Goal: Information Seeking & Learning: Learn about a topic

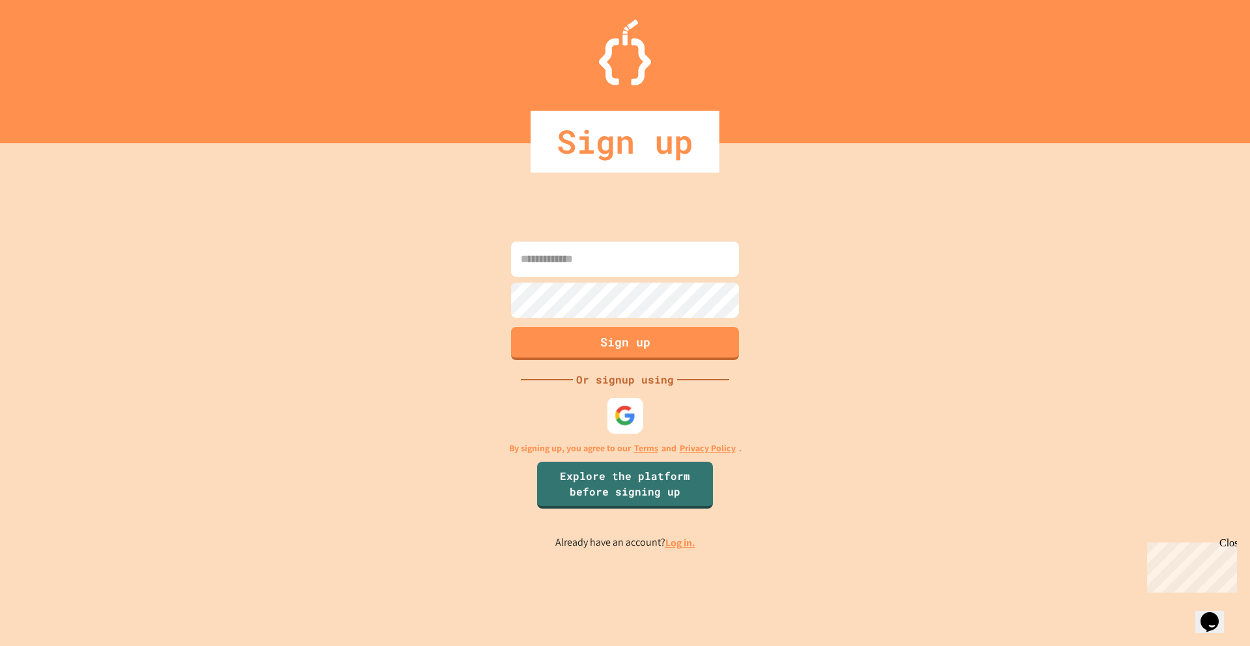
click at [623, 416] on img at bounding box center [625, 415] width 21 height 21
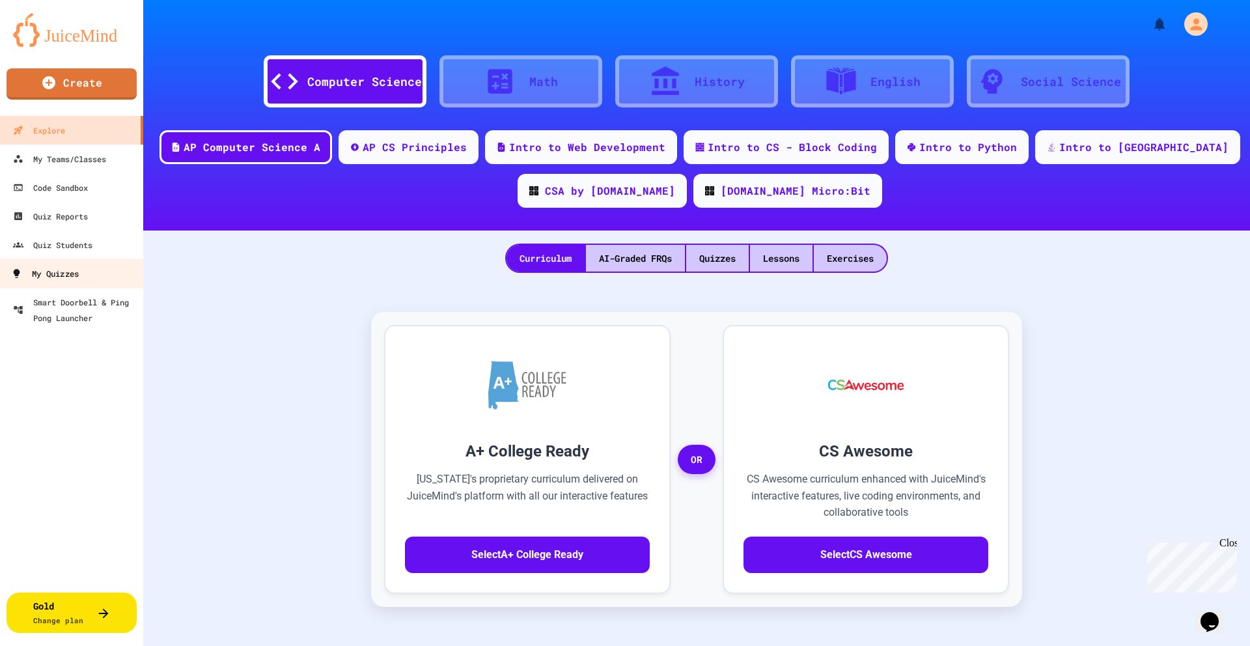
click at [57, 275] on div "My Quizzes" at bounding box center [45, 274] width 68 height 16
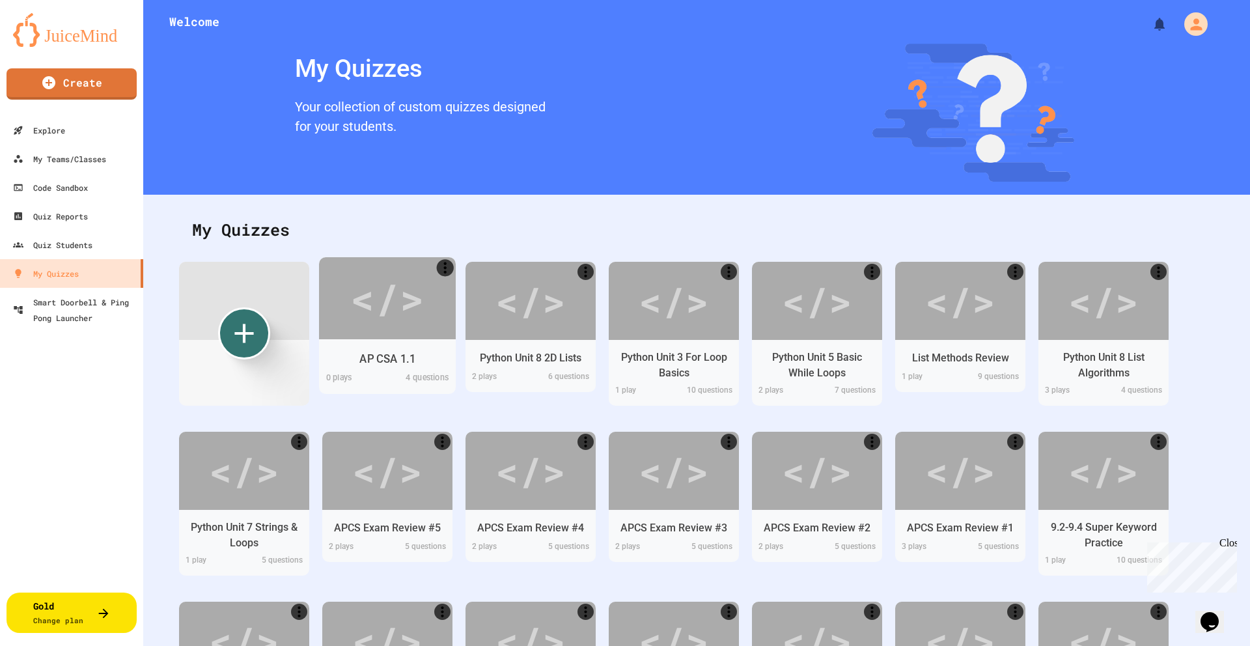
click at [399, 302] on div "</>" at bounding box center [387, 298] width 74 height 62
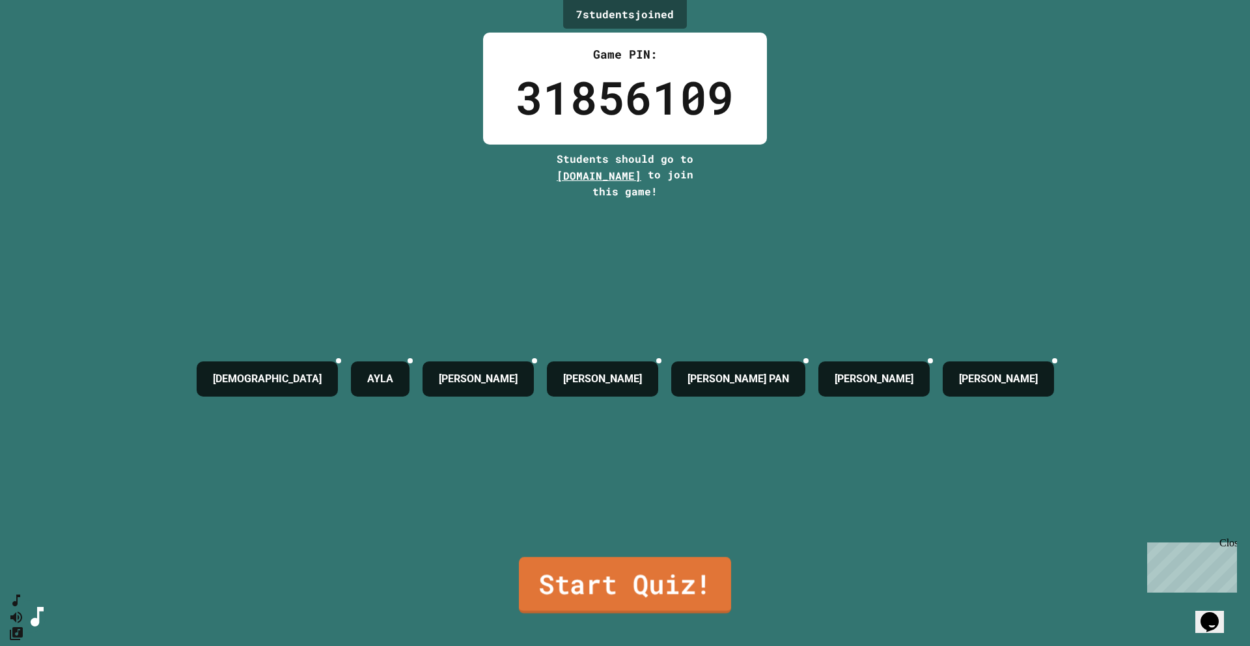
click at [606, 461] on link "Start Quiz!" at bounding box center [625, 585] width 212 height 57
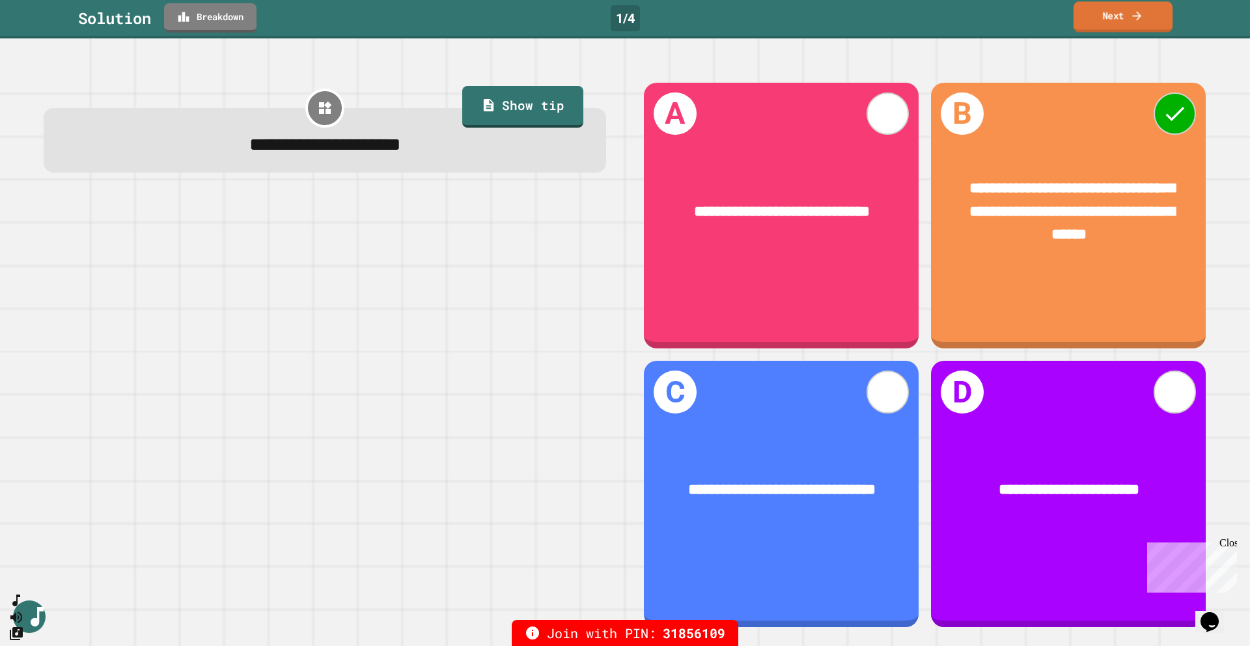
click at [957, 19] on link "Next" at bounding box center [1123, 16] width 99 height 31
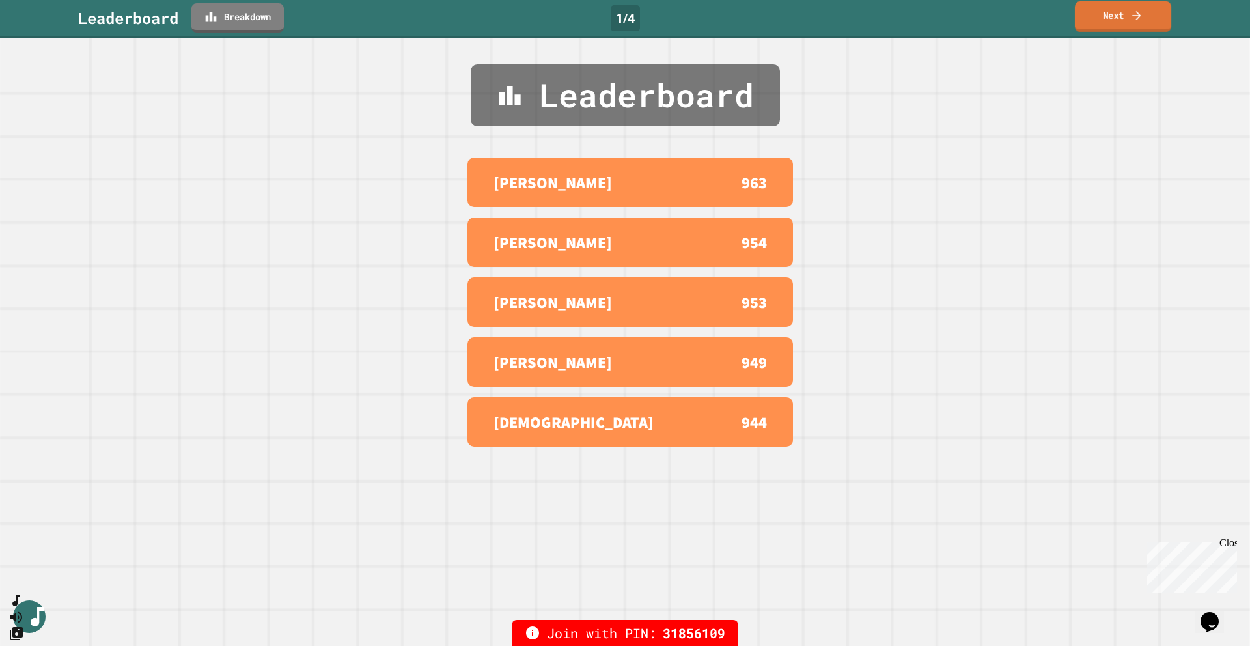
click at [957, 18] on link "Next" at bounding box center [1123, 16] width 96 height 31
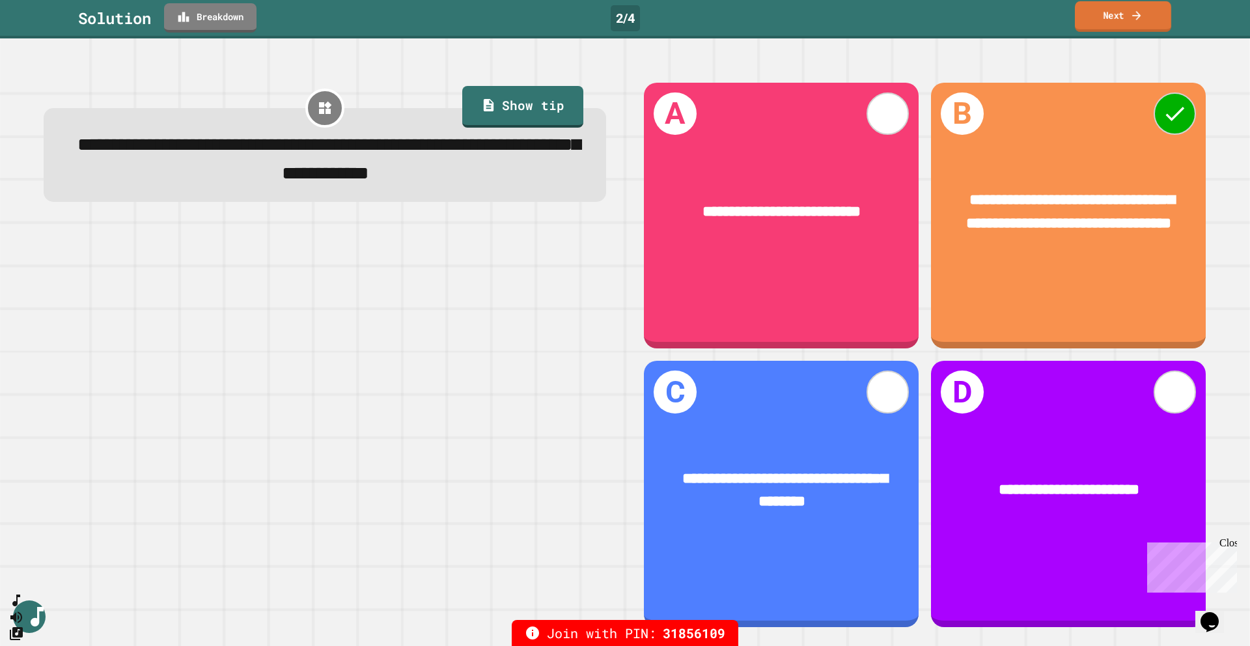
click at [957, 20] on icon at bounding box center [1136, 15] width 13 height 14
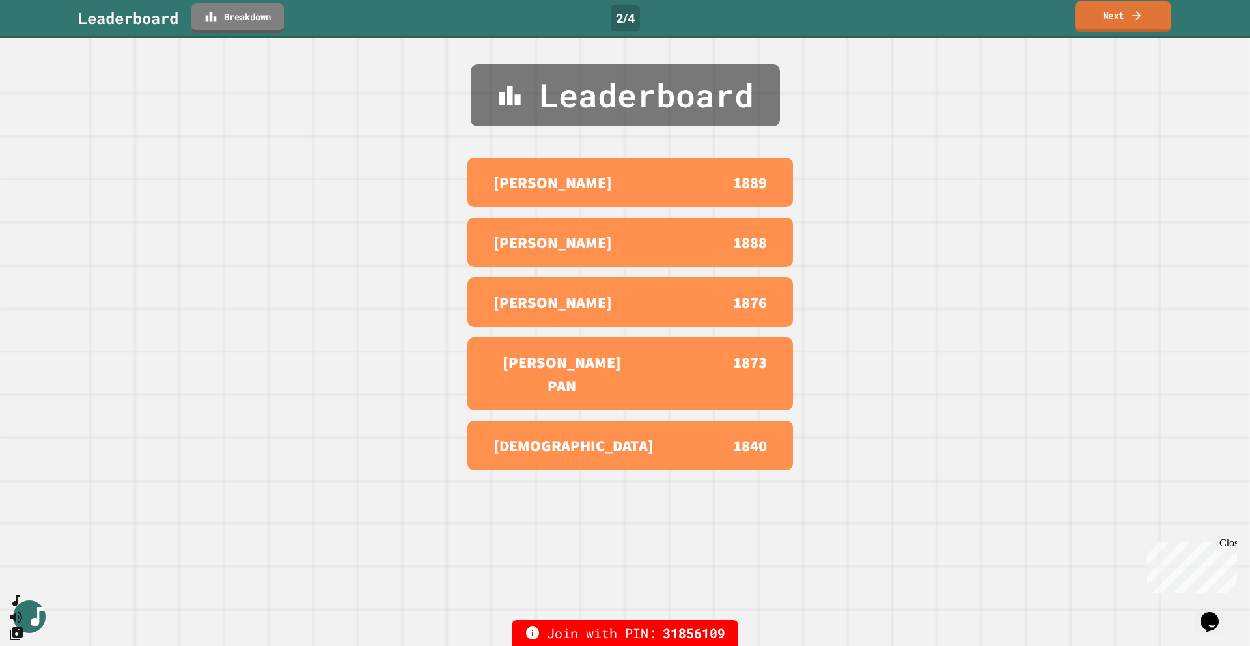
click at [957, 20] on icon at bounding box center [1136, 15] width 13 height 14
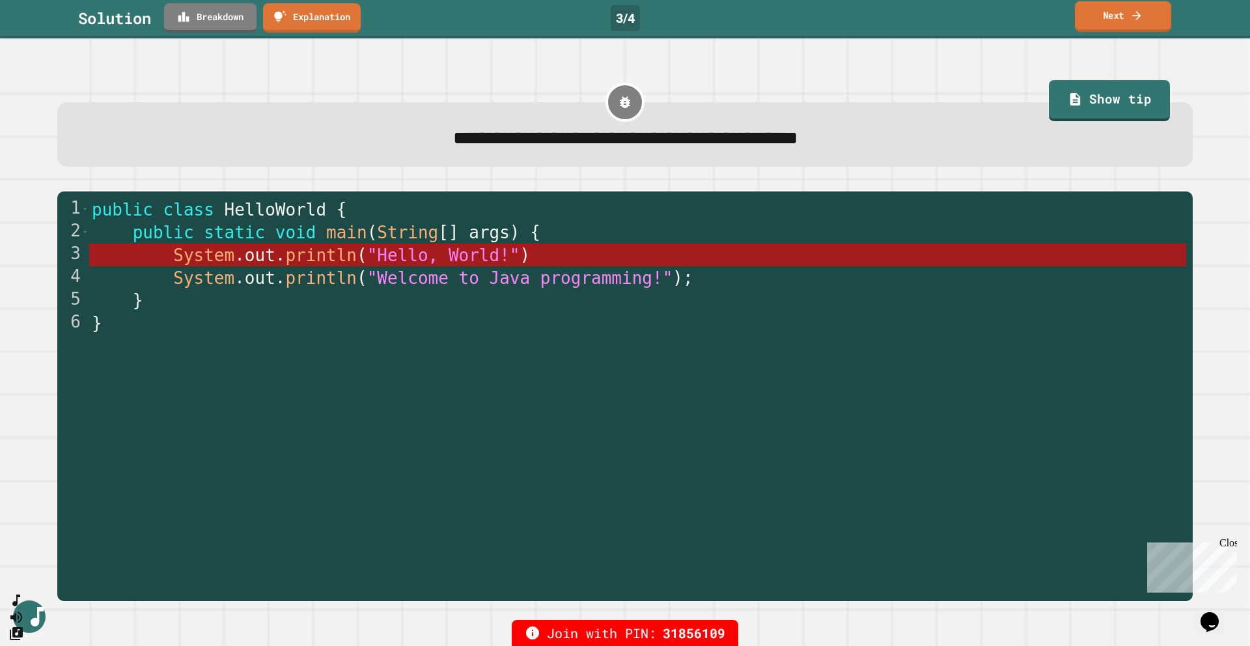
click at [957, 19] on link "Next" at bounding box center [1123, 16] width 96 height 31
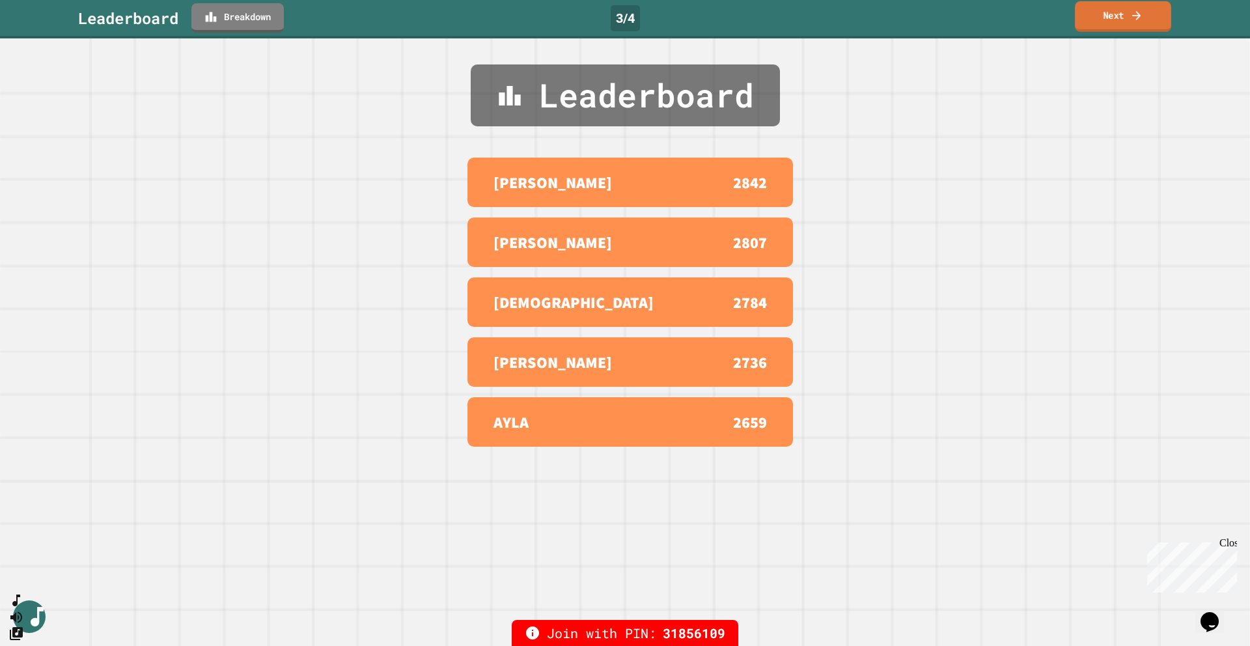
click at [957, 19] on link "Next" at bounding box center [1123, 16] width 96 height 31
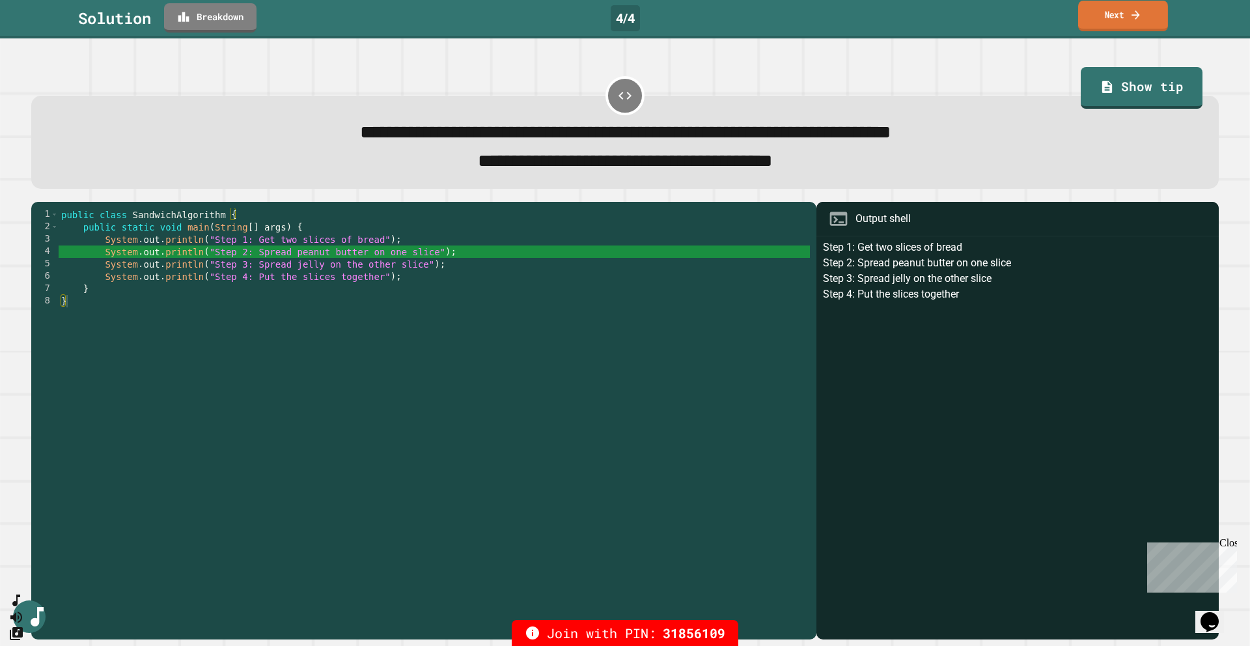
click at [957, 21] on link "Next" at bounding box center [1123, 16] width 90 height 31
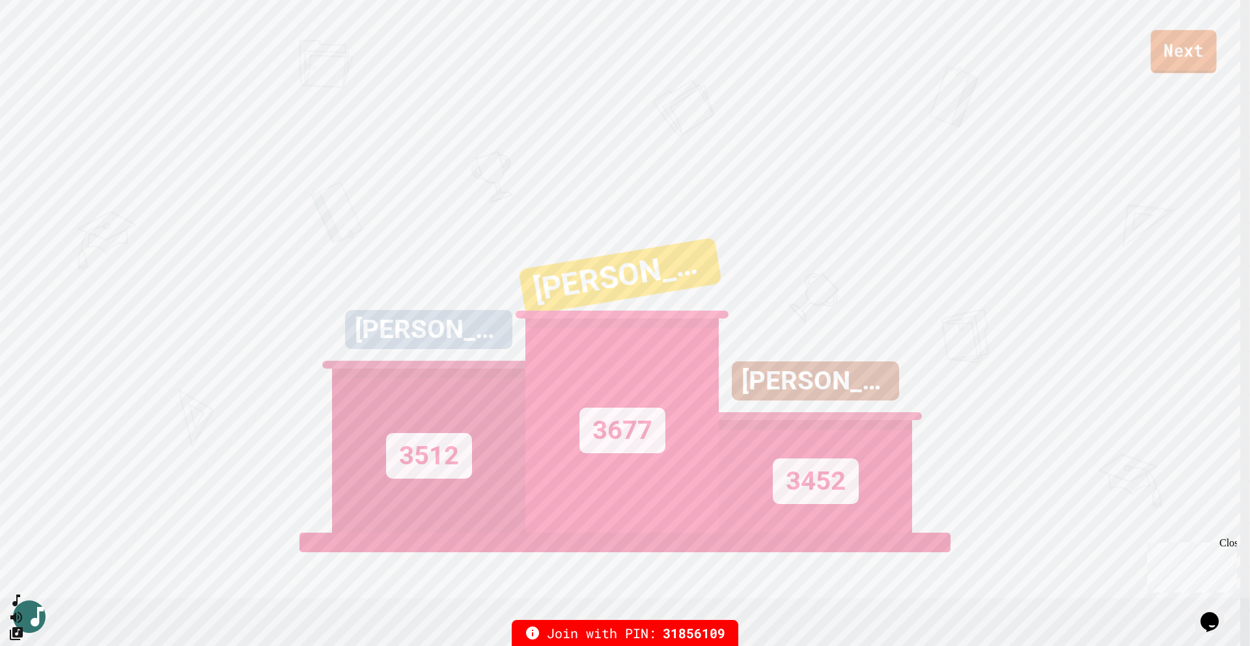
click at [957, 49] on link "Next" at bounding box center [1184, 51] width 66 height 43
